Goal: Task Accomplishment & Management: Manage account settings

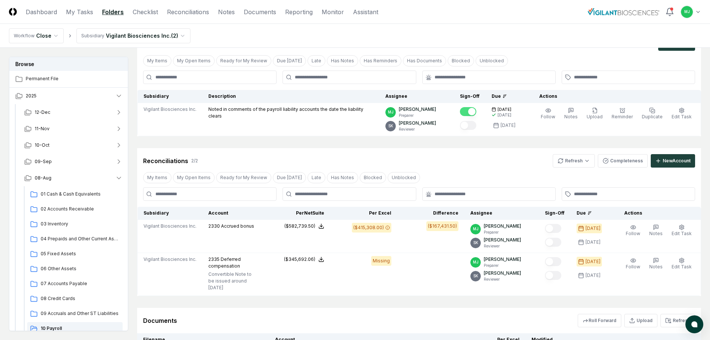
scroll to position [75, 0]
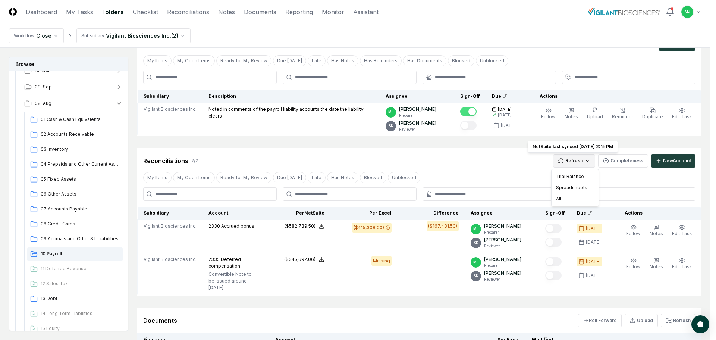
click at [582, 160] on html "CloseCore Dashboard My Tasks Folders Checklist Reconciliations Notes Documents …" at bounding box center [358, 193] width 716 height 461
click at [558, 201] on div "All" at bounding box center [575, 198] width 44 height 11
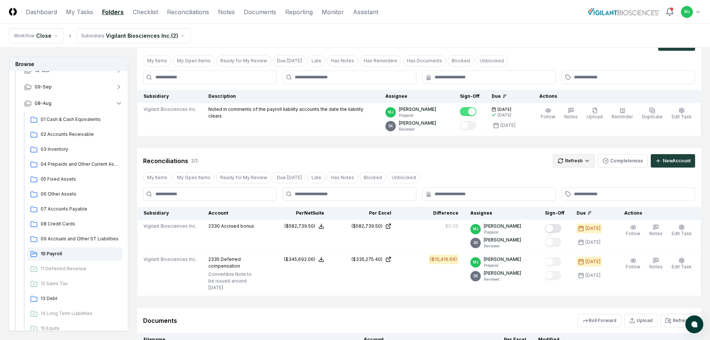
click at [586, 162] on html "CloseCore Dashboard My Tasks Folders Checklist Reconciliations Notes Documents …" at bounding box center [355, 201] width 710 height 476
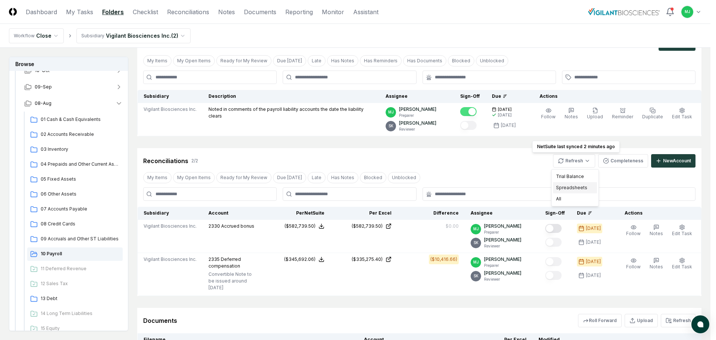
click at [576, 188] on div "Spreadsheets" at bounding box center [575, 187] width 44 height 11
click at [582, 163] on html "CloseCore Dashboard My Tasks Folders Checklist Reconciliations Notes Documents …" at bounding box center [358, 201] width 716 height 476
click at [571, 186] on div "Spreadsheets" at bounding box center [575, 187] width 44 height 11
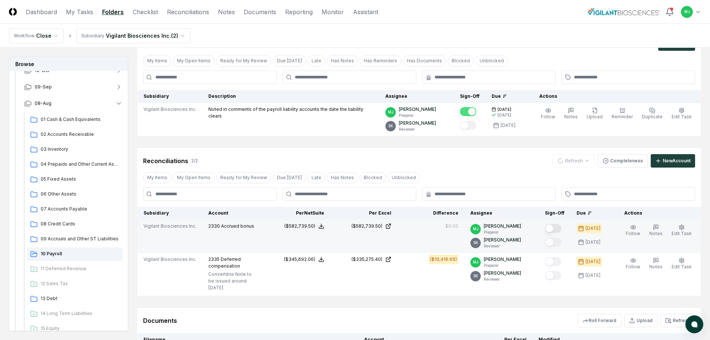
click at [561, 228] on button "Mark complete" at bounding box center [553, 228] width 16 height 9
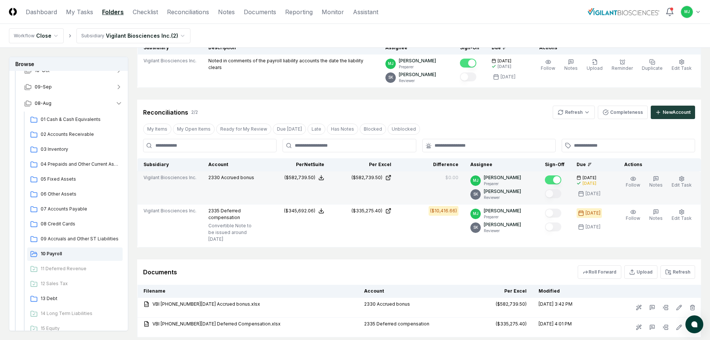
scroll to position [18, 0]
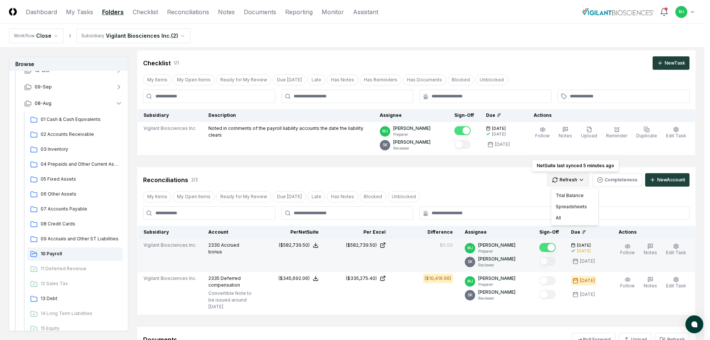
click at [581, 181] on html "CloseCore Dashboard My Tasks Folders Checklist Reconciliations Notes Documents …" at bounding box center [355, 220] width 710 height 476
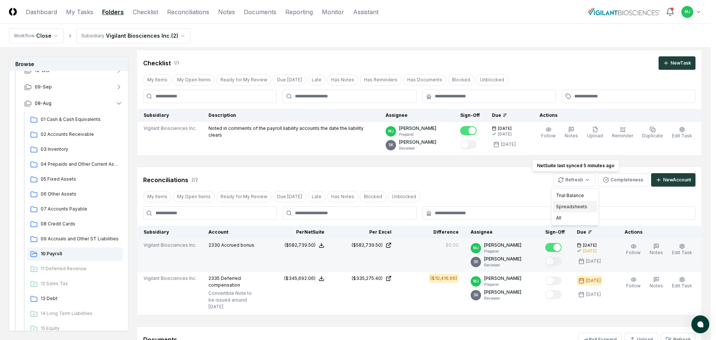
click at [574, 209] on div "Spreadsheets" at bounding box center [575, 206] width 44 height 11
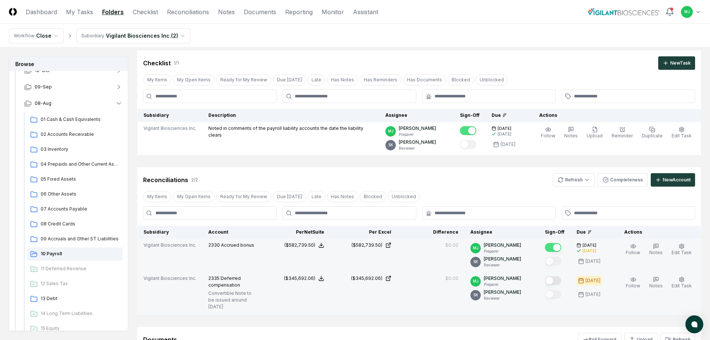
click at [560, 280] on button "Mark complete" at bounding box center [553, 280] width 16 height 9
click at [78, 238] on span "09 Accruals and Other ST Liabilities" at bounding box center [80, 238] width 79 height 7
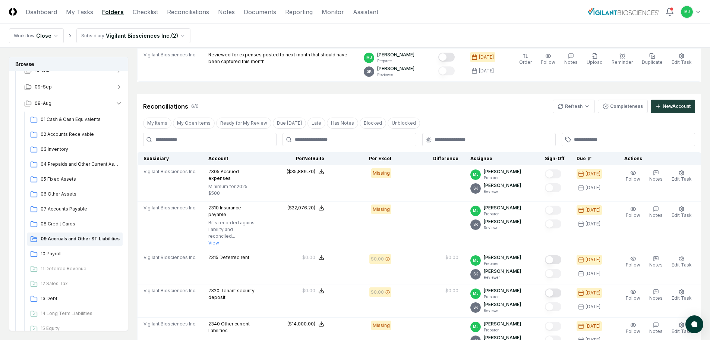
scroll to position [112, 0]
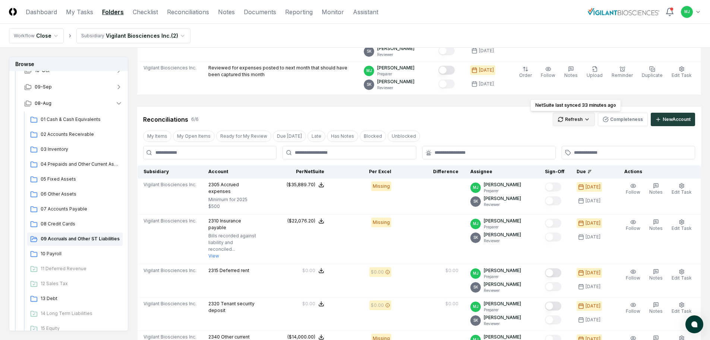
click at [591, 119] on html "CloseCore Dashboard My Tasks Folders Checklist Reconciliations Notes Documents …" at bounding box center [355, 206] width 710 height 637
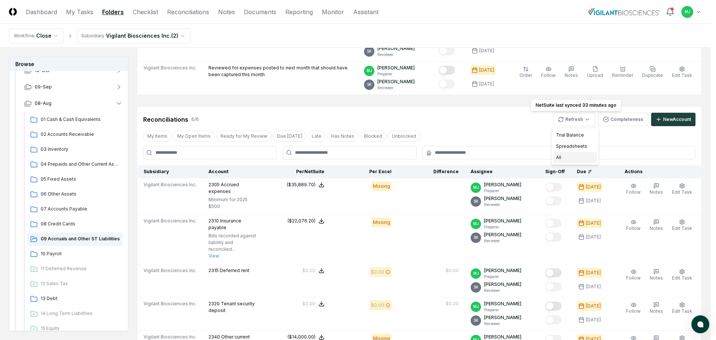
click at [568, 155] on div "All" at bounding box center [575, 157] width 44 height 11
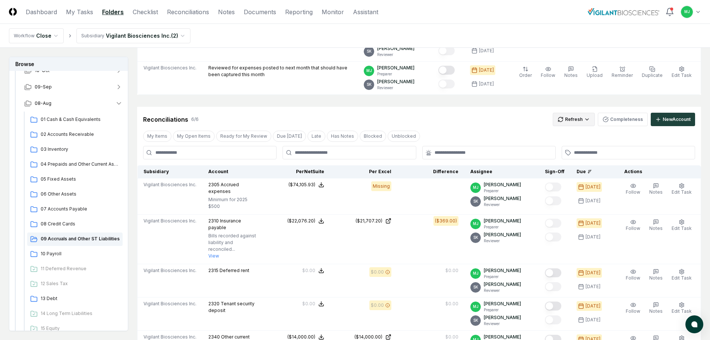
click at [578, 115] on html "CloseCore Dashboard My Tasks Folders Checklist Reconciliations Notes Documents …" at bounding box center [355, 214] width 710 height 652
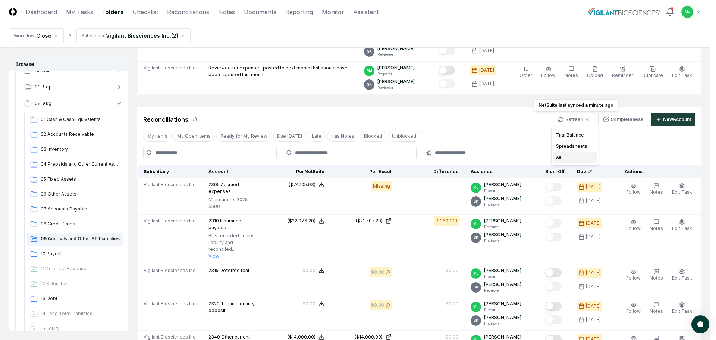
click at [561, 154] on div "All" at bounding box center [575, 157] width 44 height 11
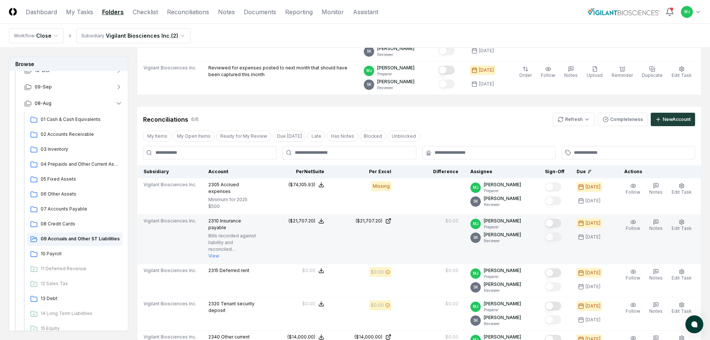
click at [560, 219] on button "Mark complete" at bounding box center [553, 222] width 16 height 9
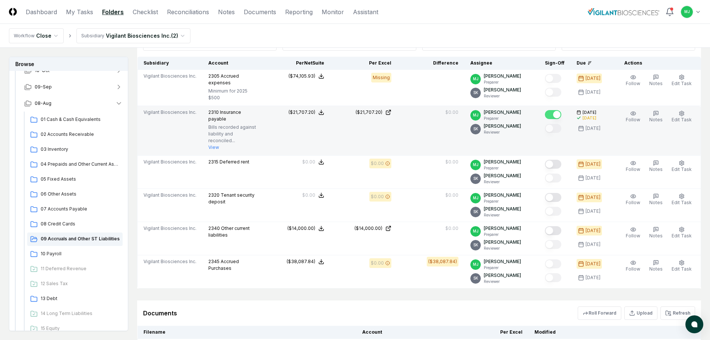
scroll to position [224, 0]
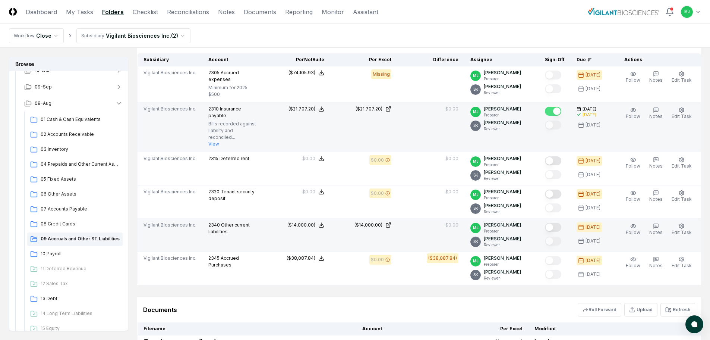
click at [561, 223] on button "Mark complete" at bounding box center [553, 227] width 16 height 9
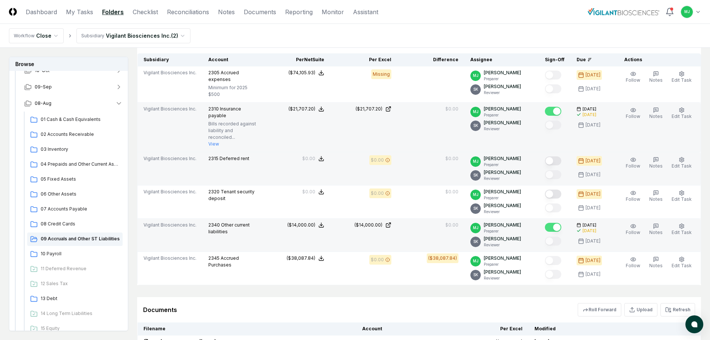
click at [560, 156] on button "Mark complete" at bounding box center [553, 160] width 16 height 9
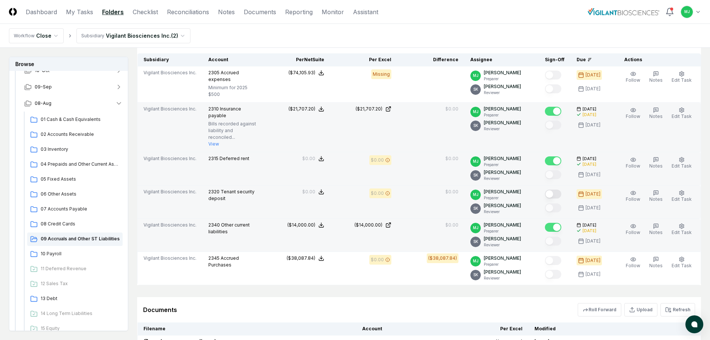
click at [561, 189] on button "Mark complete" at bounding box center [553, 193] width 16 height 9
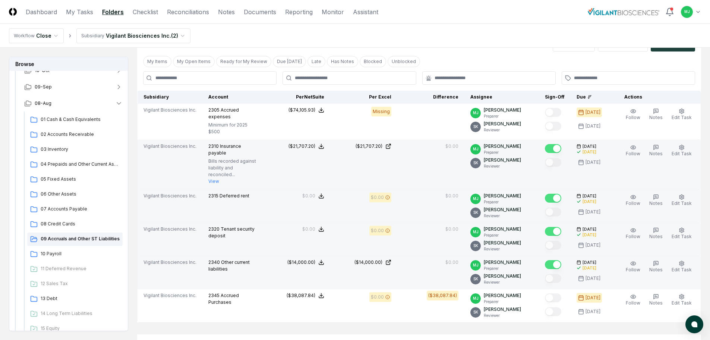
scroll to position [296, 0]
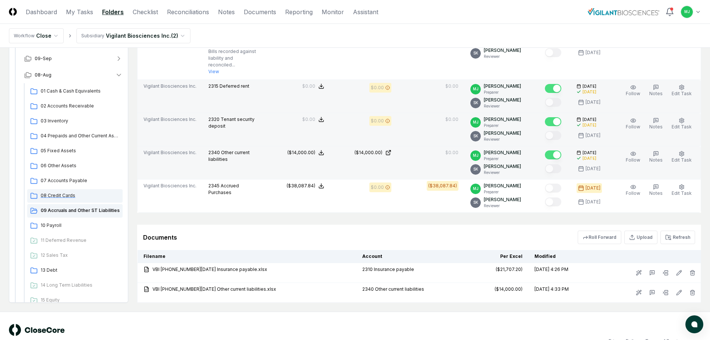
click at [44, 192] on span "08 Credit Cards" at bounding box center [80, 195] width 79 height 7
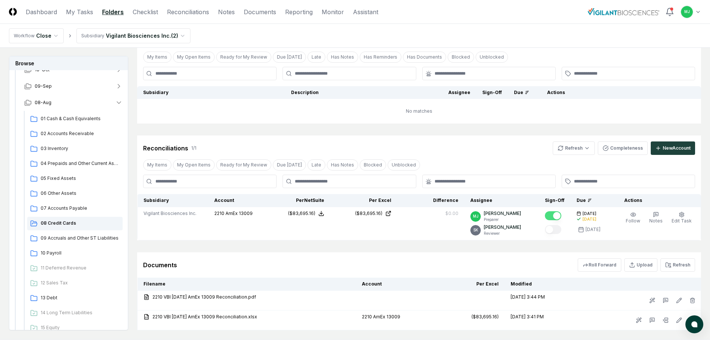
scroll to position [85, 0]
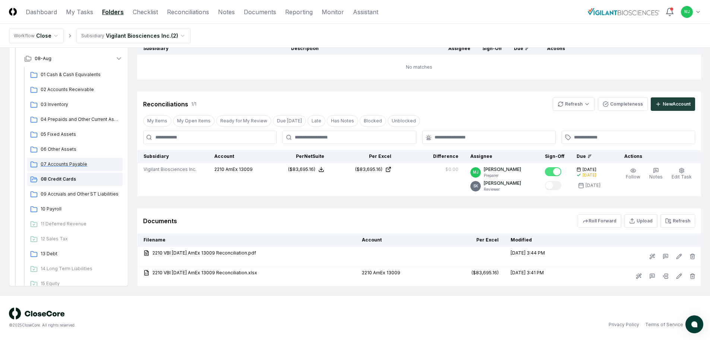
click at [80, 164] on span "07 Accounts Payable" at bounding box center [80, 164] width 79 height 7
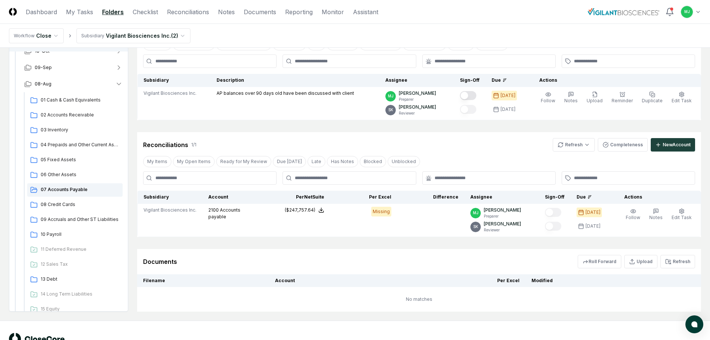
scroll to position [4, 0]
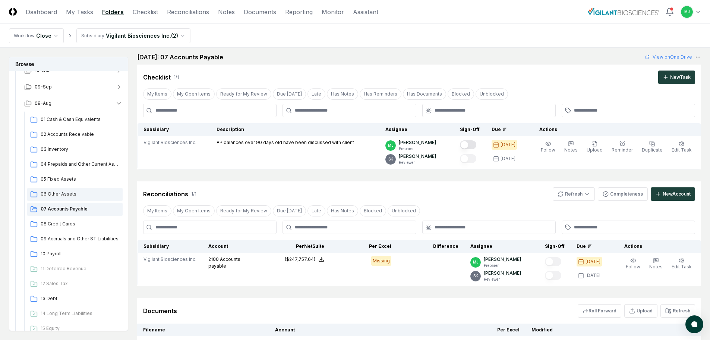
click at [60, 189] on div "06 Other Assets" at bounding box center [74, 193] width 95 height 13
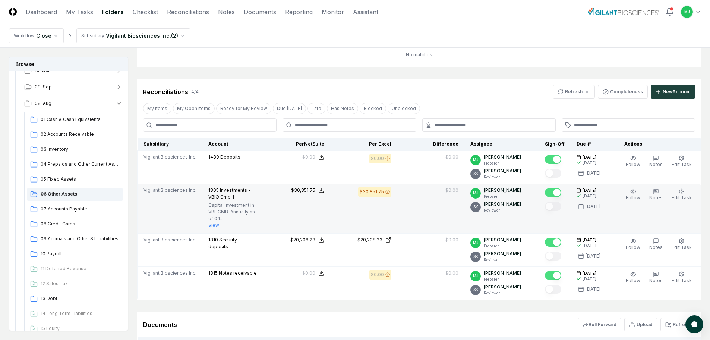
scroll to position [37, 0]
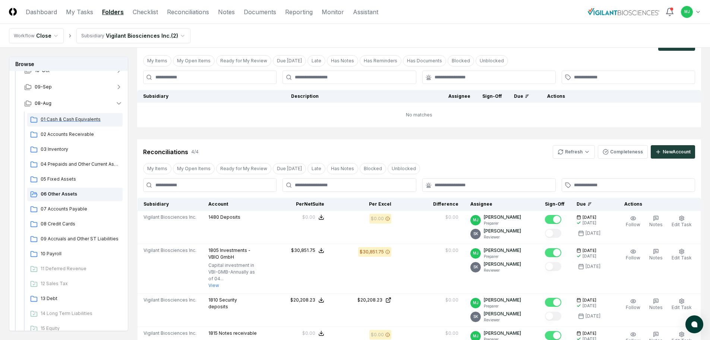
click at [86, 121] on span "01 Cash & Cash Equivalents" at bounding box center [80, 119] width 79 height 7
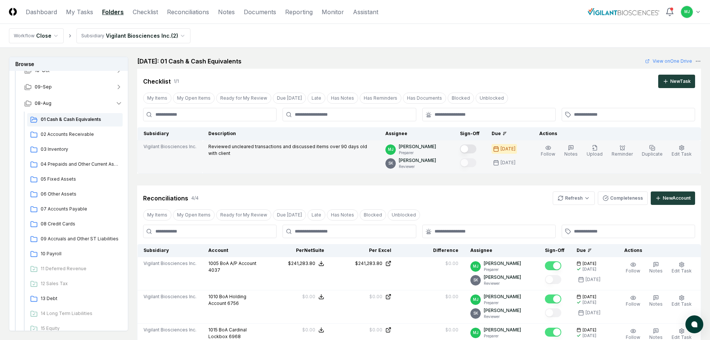
click at [476, 150] on button "Mark complete" at bounding box center [468, 148] width 16 height 9
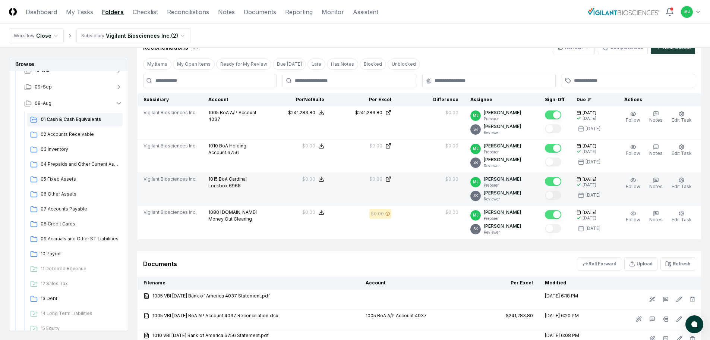
scroll to position [149, 0]
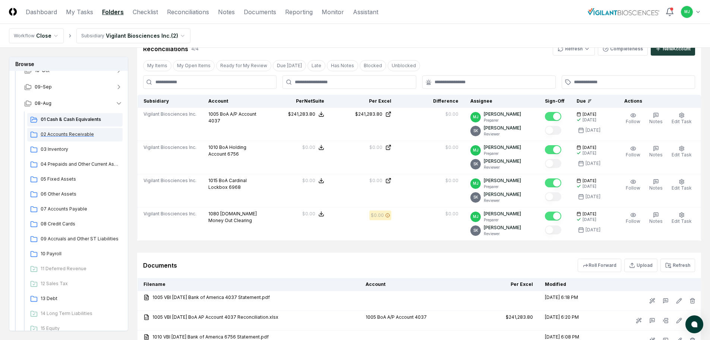
click at [71, 135] on span "02 Accounts Receivable" at bounding box center [80, 134] width 79 height 7
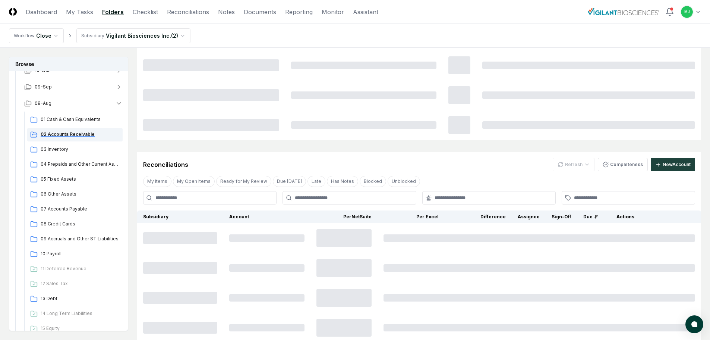
scroll to position [0, 0]
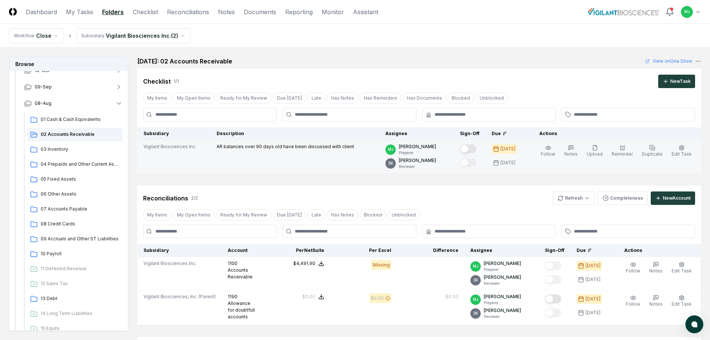
click at [476, 148] on button "Mark complete" at bounding box center [468, 148] width 16 height 9
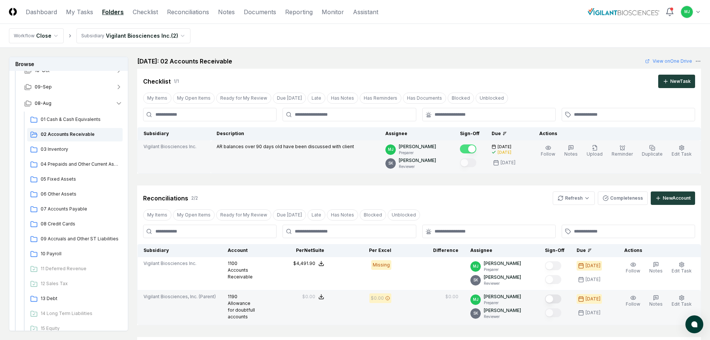
click at [558, 296] on button "Mark complete" at bounding box center [553, 298] width 16 height 9
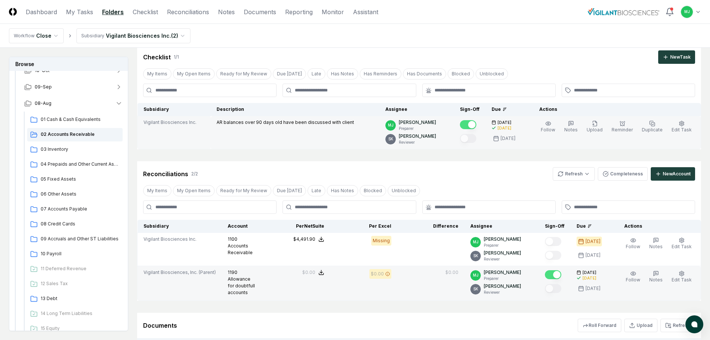
scroll to position [37, 0]
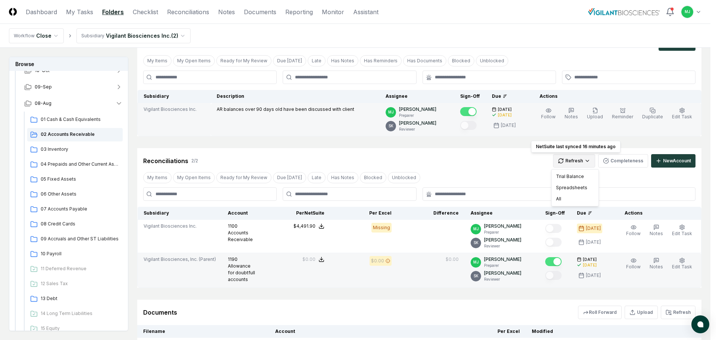
click at [590, 161] on html "CloseCore Dashboard My Tasks Folders Checklist Reconciliations Notes Documents …" at bounding box center [358, 189] width 716 height 453
click at [561, 199] on div "All" at bounding box center [575, 198] width 44 height 11
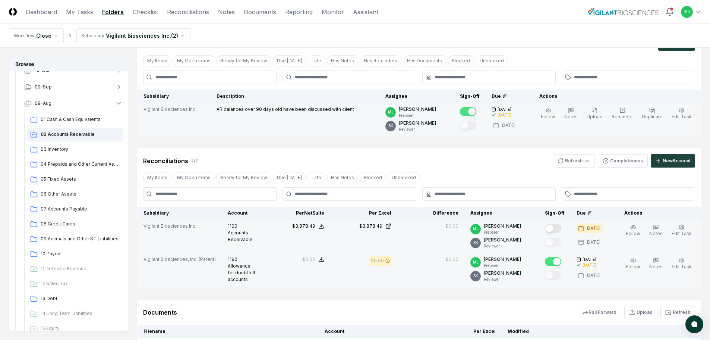
click at [560, 224] on button "Mark complete" at bounding box center [553, 228] width 16 height 9
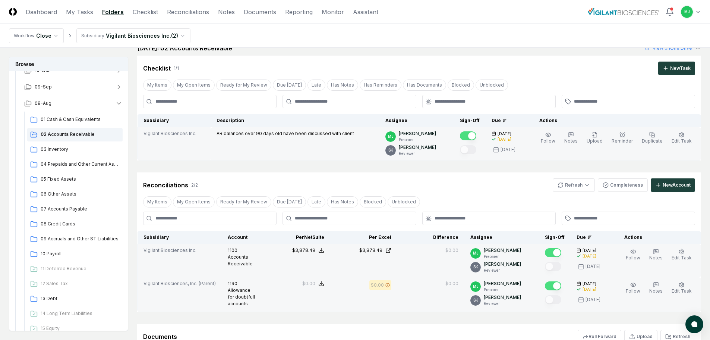
scroll to position [0, 0]
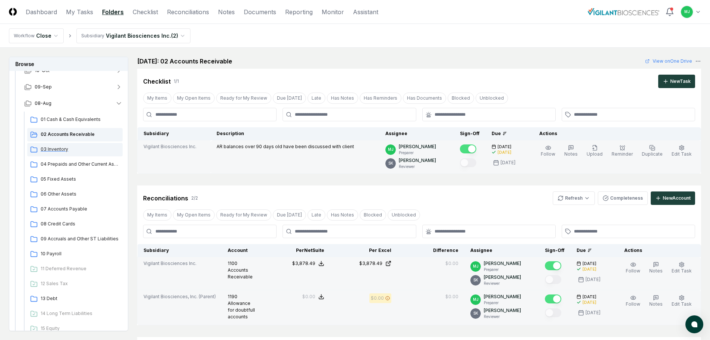
click at [62, 152] on span "03 Inventory" at bounding box center [80, 149] width 79 height 7
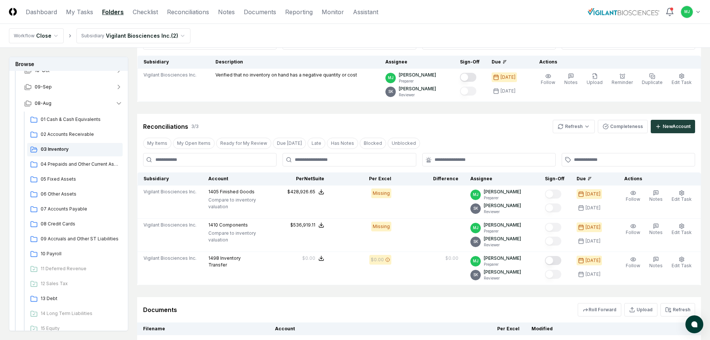
scroll to position [75, 0]
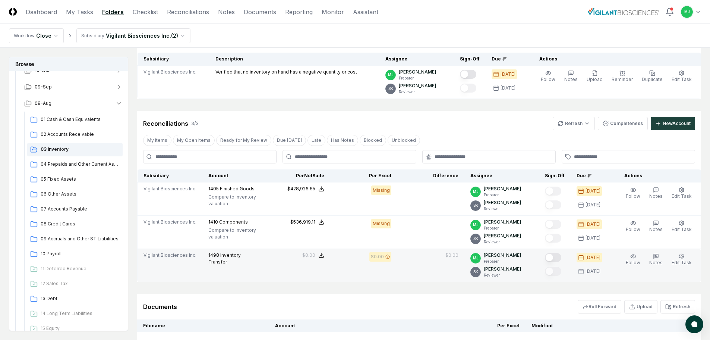
click at [556, 258] on button "Mark complete" at bounding box center [553, 257] width 16 height 9
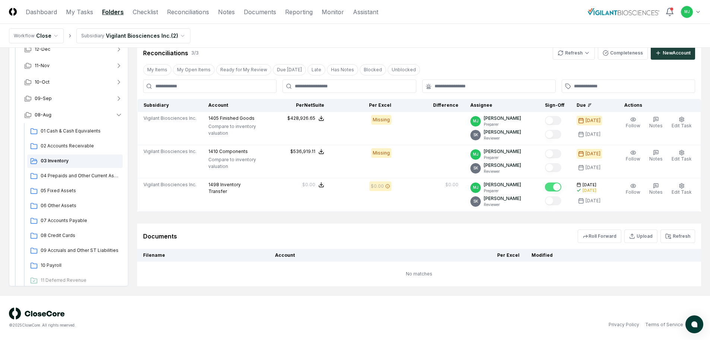
scroll to position [0, 0]
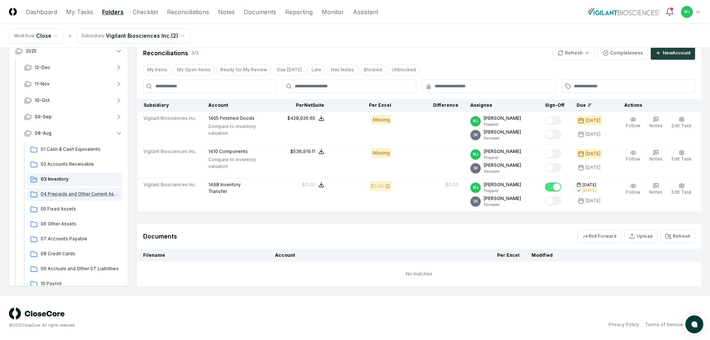
click at [91, 193] on span "04 Prepaids and Other Current Assets" at bounding box center [80, 193] width 79 height 7
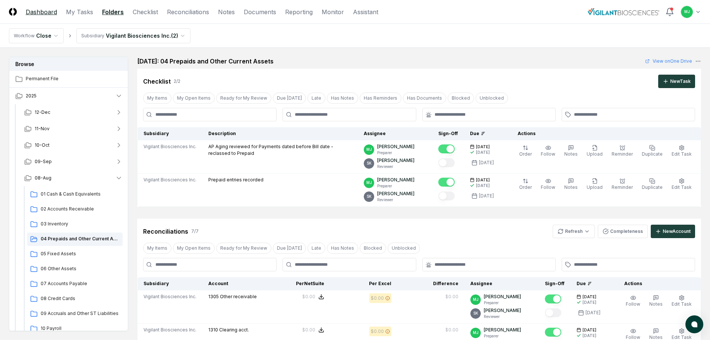
click at [29, 9] on link "Dashboard" at bounding box center [41, 11] width 31 height 9
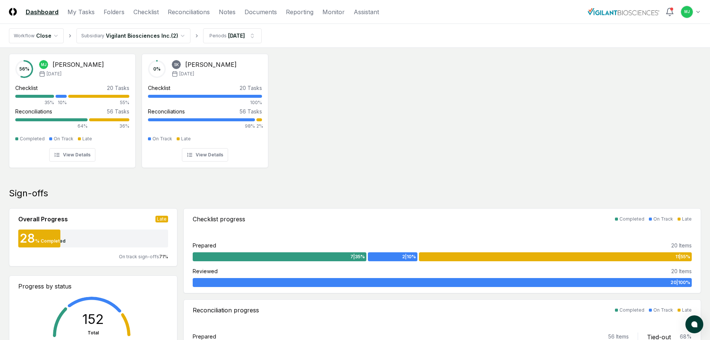
scroll to position [112, 0]
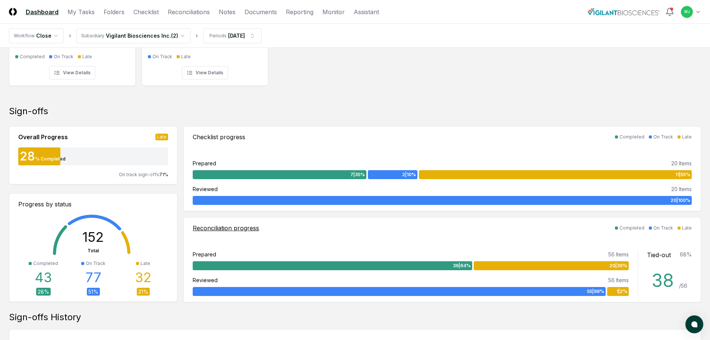
click at [515, 264] on div "20 | 36 %" at bounding box center [551, 265] width 155 height 9
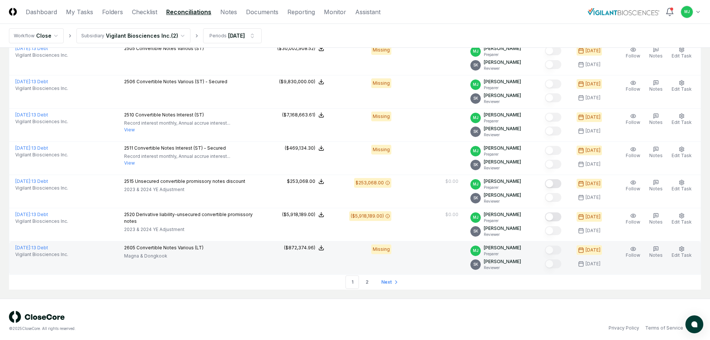
scroll to position [1517, 0]
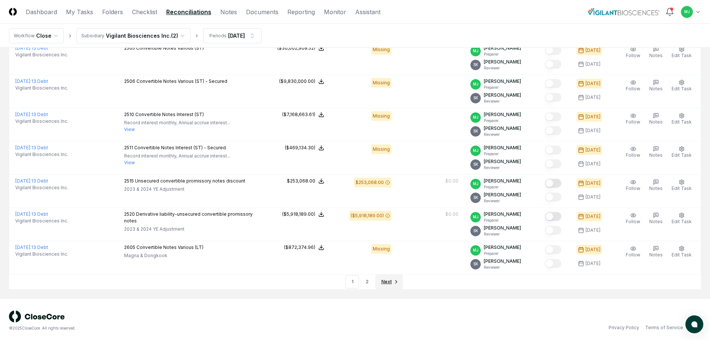
click at [383, 280] on span "Next" at bounding box center [386, 281] width 10 height 7
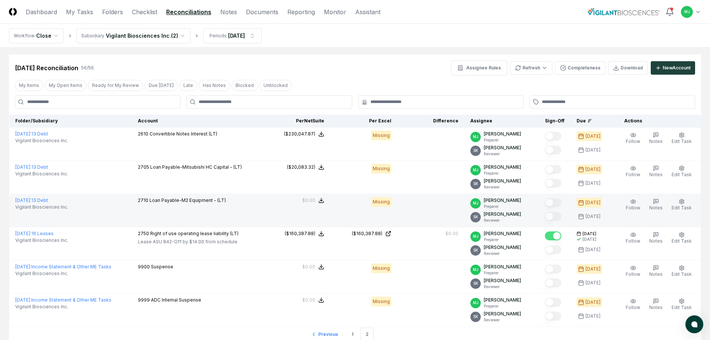
scroll to position [0, 0]
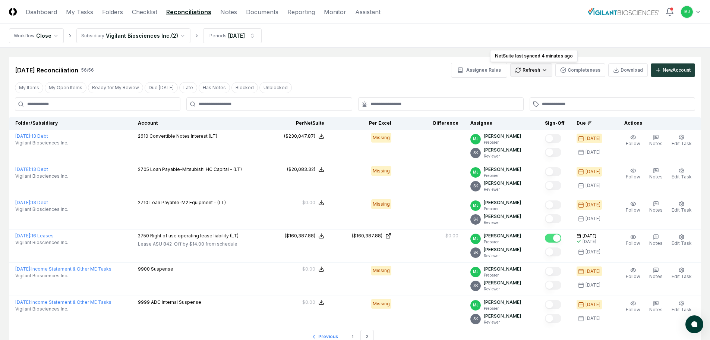
click at [527, 69] on html "CloseCore Dashboard My Tasks Folders Checklist Reconciliations Notes Documents …" at bounding box center [355, 198] width 710 height 397
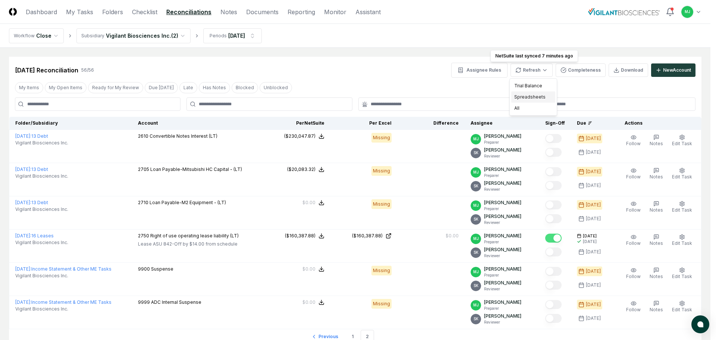
click at [529, 95] on div "Spreadsheets" at bounding box center [533, 96] width 44 height 11
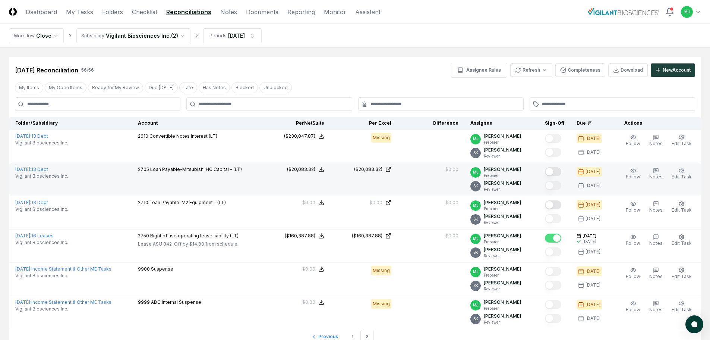
click at [561, 175] on button "Mark complete" at bounding box center [553, 171] width 16 height 9
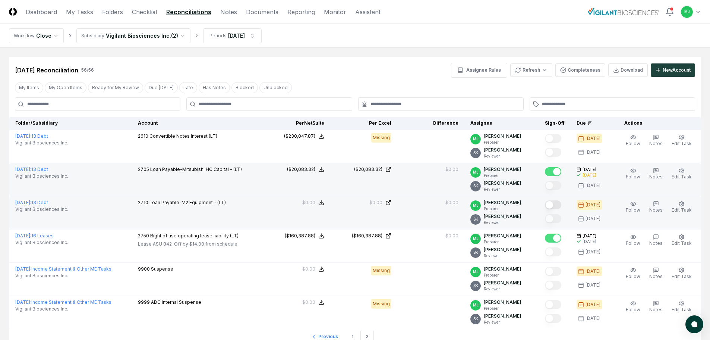
click at [559, 205] on button "Mark complete" at bounding box center [553, 204] width 16 height 9
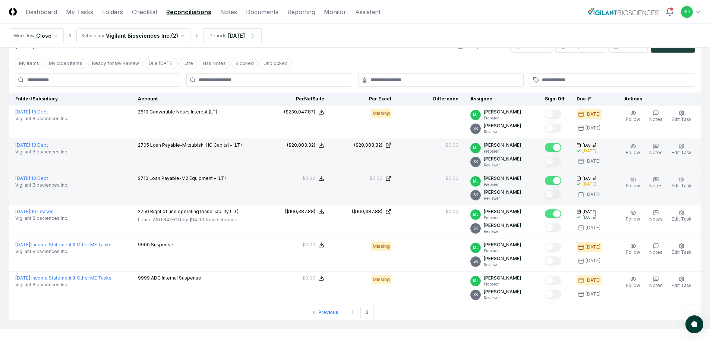
scroll to position [58, 0]
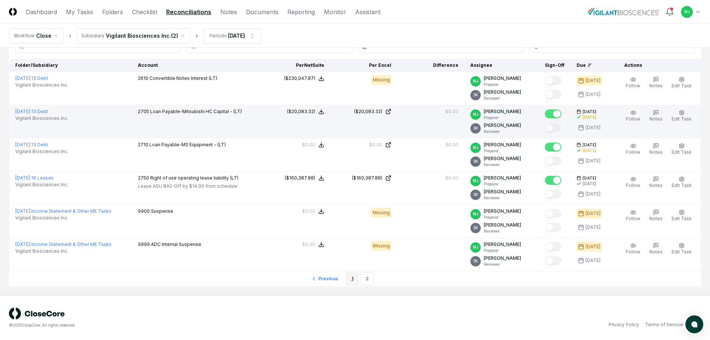
click at [355, 279] on link "1" at bounding box center [352, 278] width 13 height 13
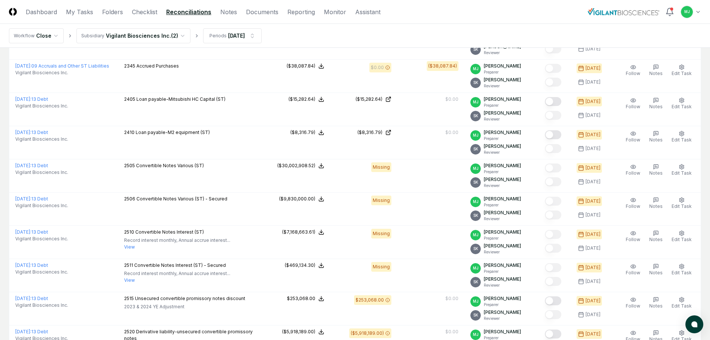
scroll to position [1400, 0]
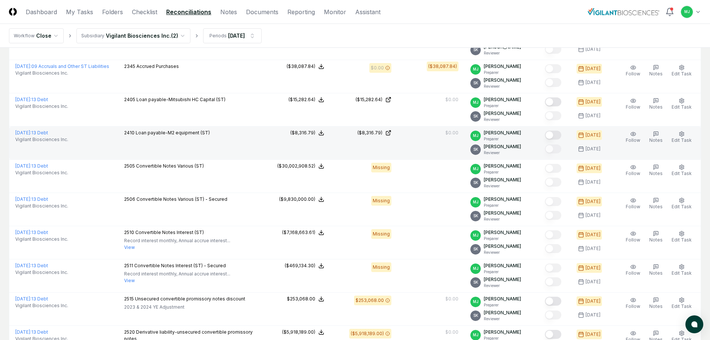
click at [561, 132] on button "Mark complete" at bounding box center [553, 134] width 16 height 9
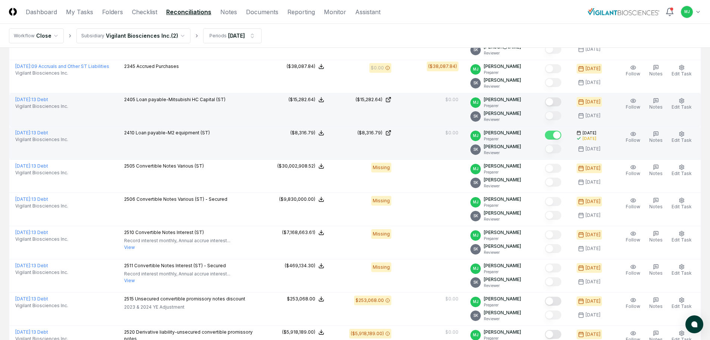
click at [560, 97] on button "Mark complete" at bounding box center [553, 101] width 16 height 9
click at [42, 7] on link "Dashboard" at bounding box center [41, 11] width 31 height 9
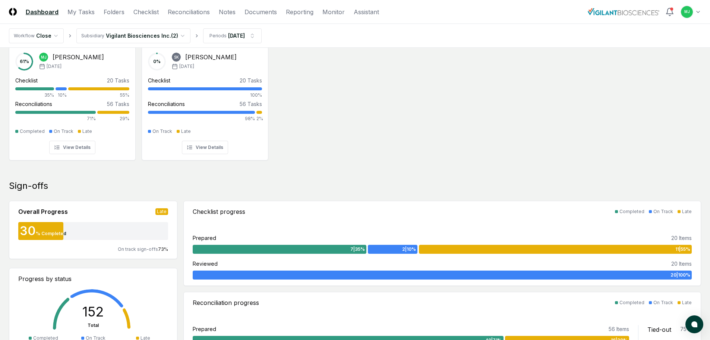
scroll to position [0, 0]
